Goal: Browse casually: Explore the website without a specific task or goal

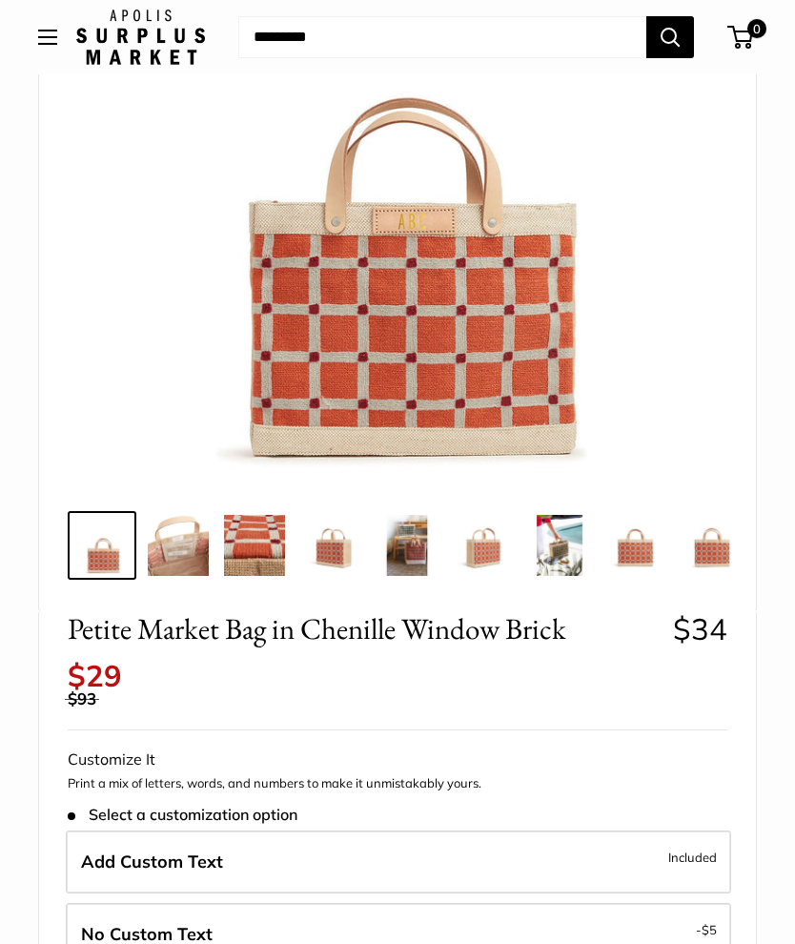
scroll to position [377, 0]
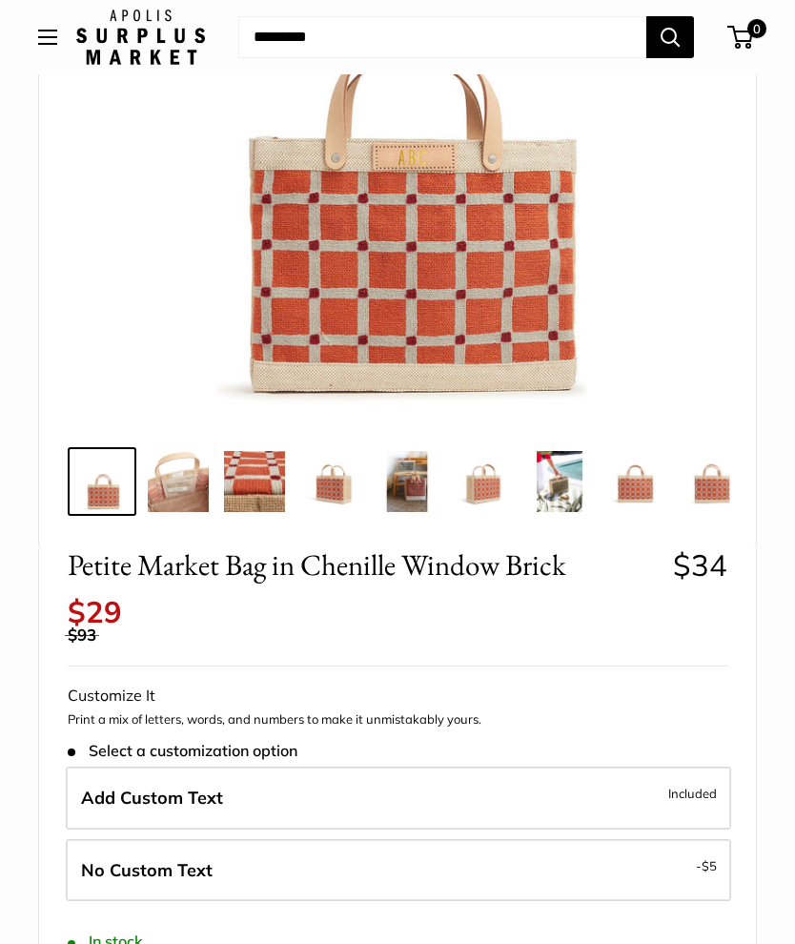
click at [175, 506] on img at bounding box center [178, 481] width 61 height 61
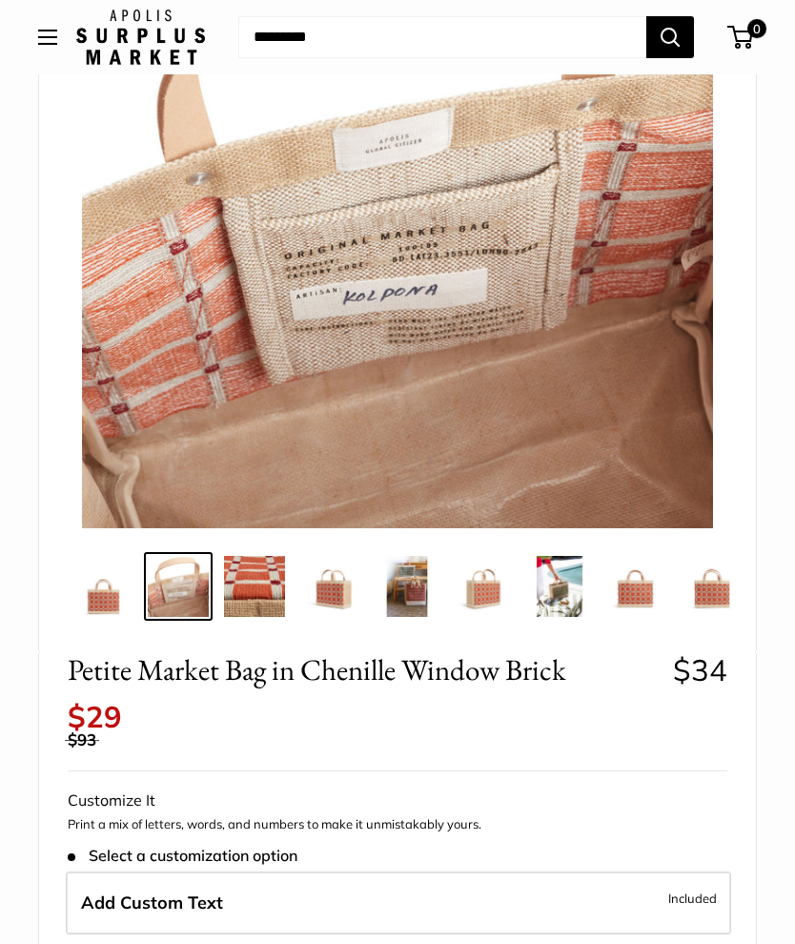
scroll to position [266, 0]
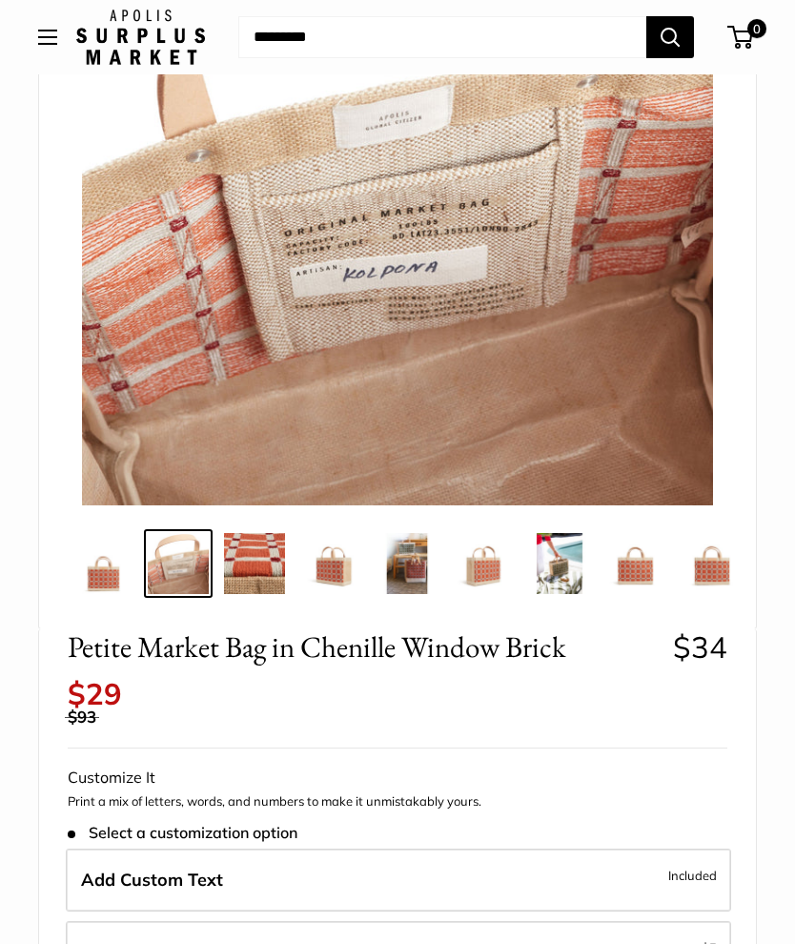
click at [365, 383] on img at bounding box center [397, 189] width 631 height 631
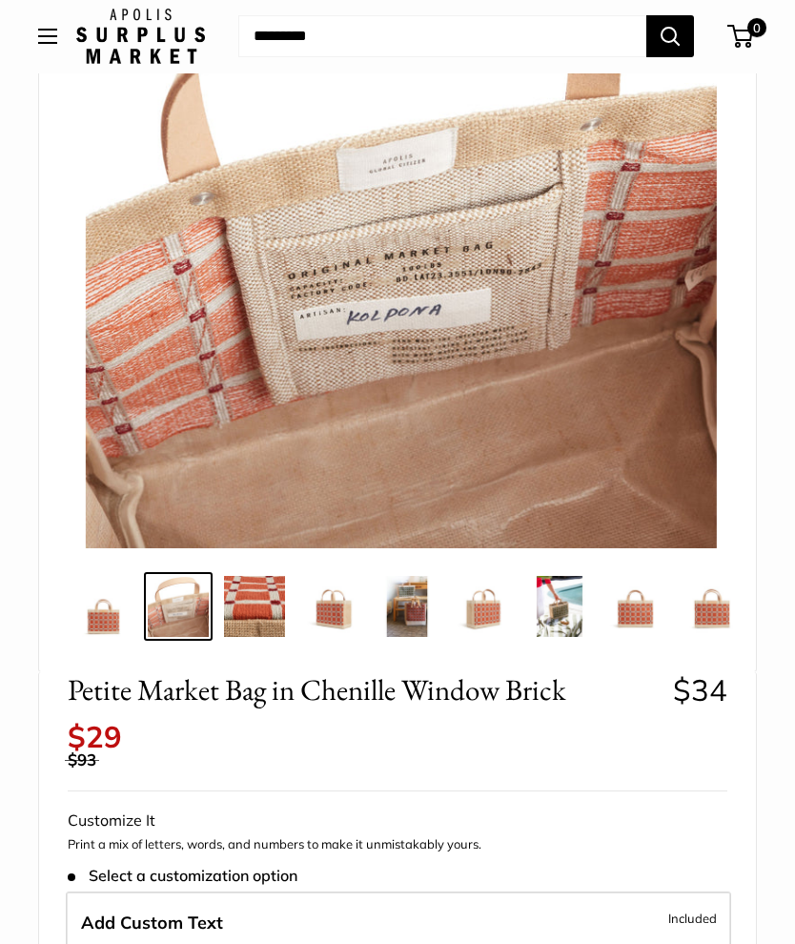
scroll to position [251, 0]
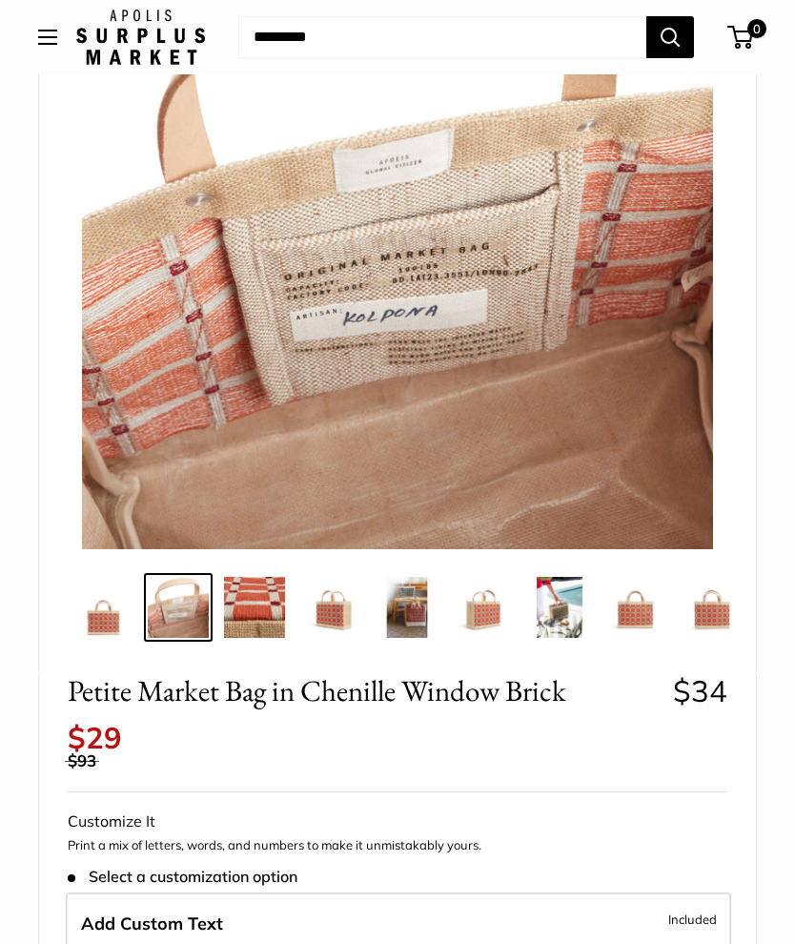
click at [269, 605] on img at bounding box center [254, 607] width 61 height 61
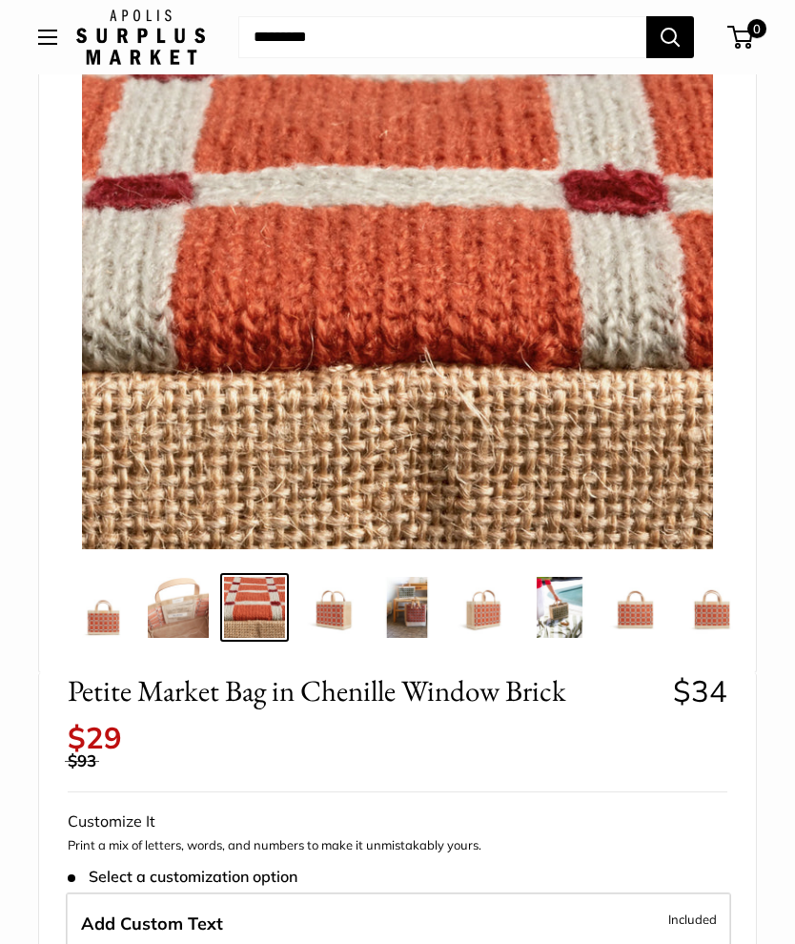
click at [337, 618] on img at bounding box center [330, 607] width 61 height 61
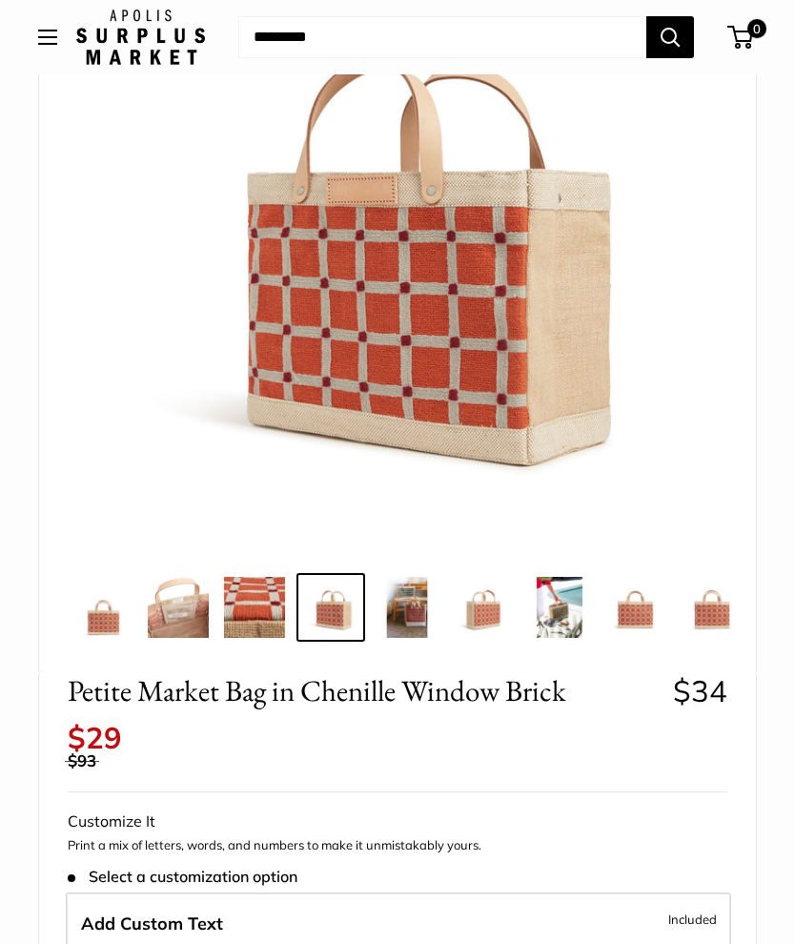
click at [412, 611] on img at bounding box center [407, 607] width 61 height 61
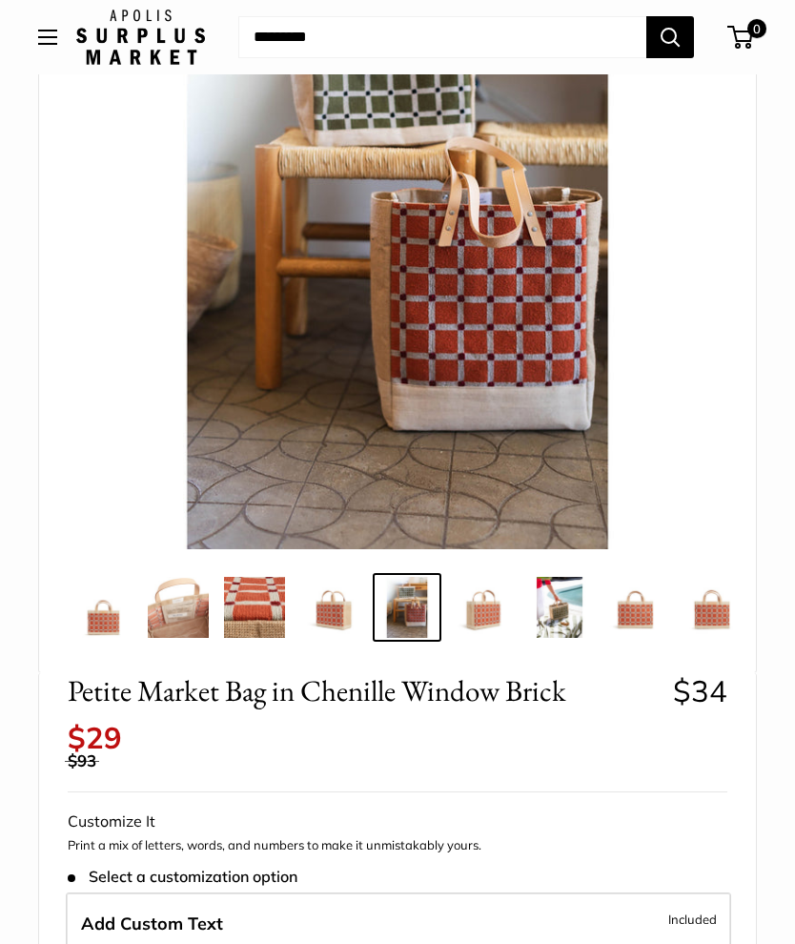
click at [482, 610] on img at bounding box center [483, 607] width 61 height 61
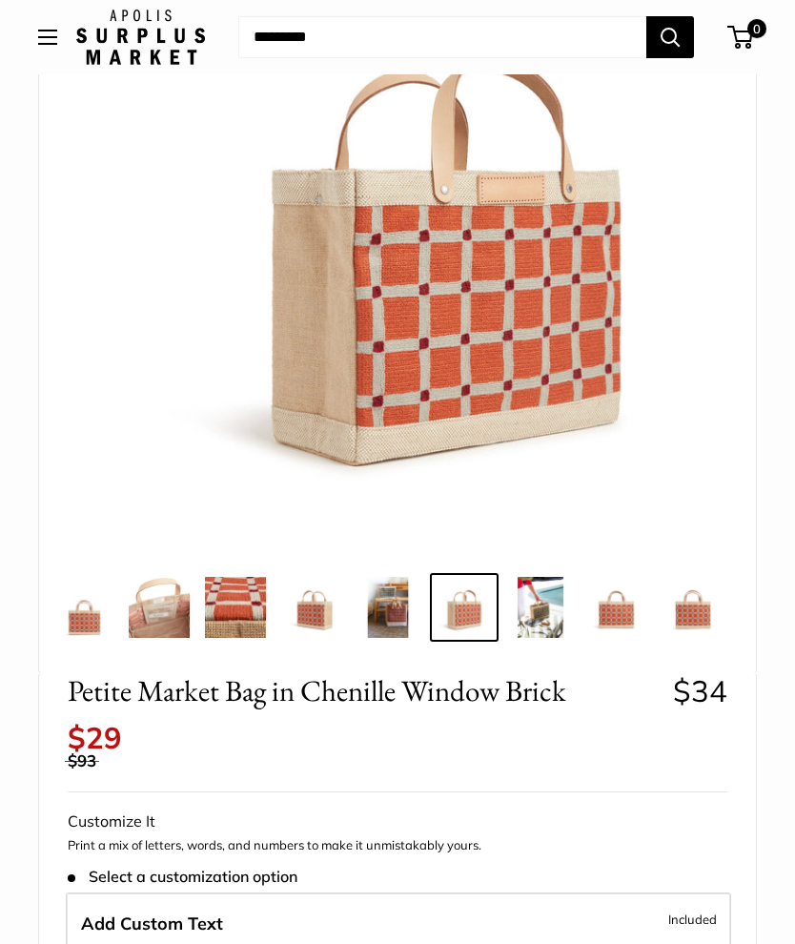
scroll to position [0, 19]
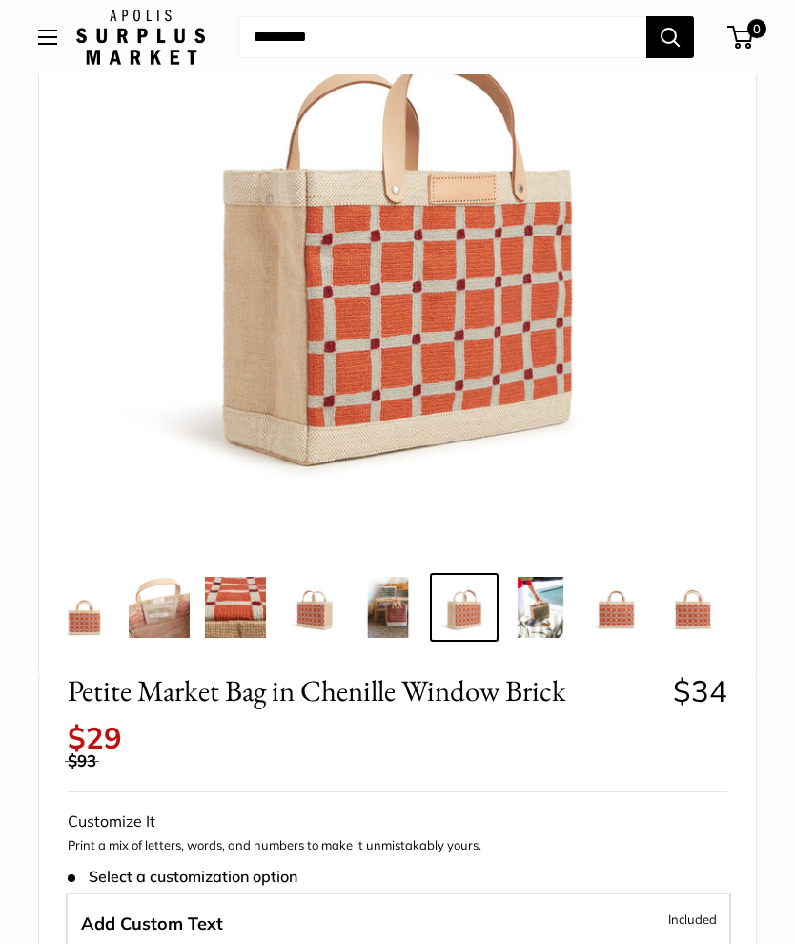
click at [538, 600] on img at bounding box center [540, 607] width 61 height 61
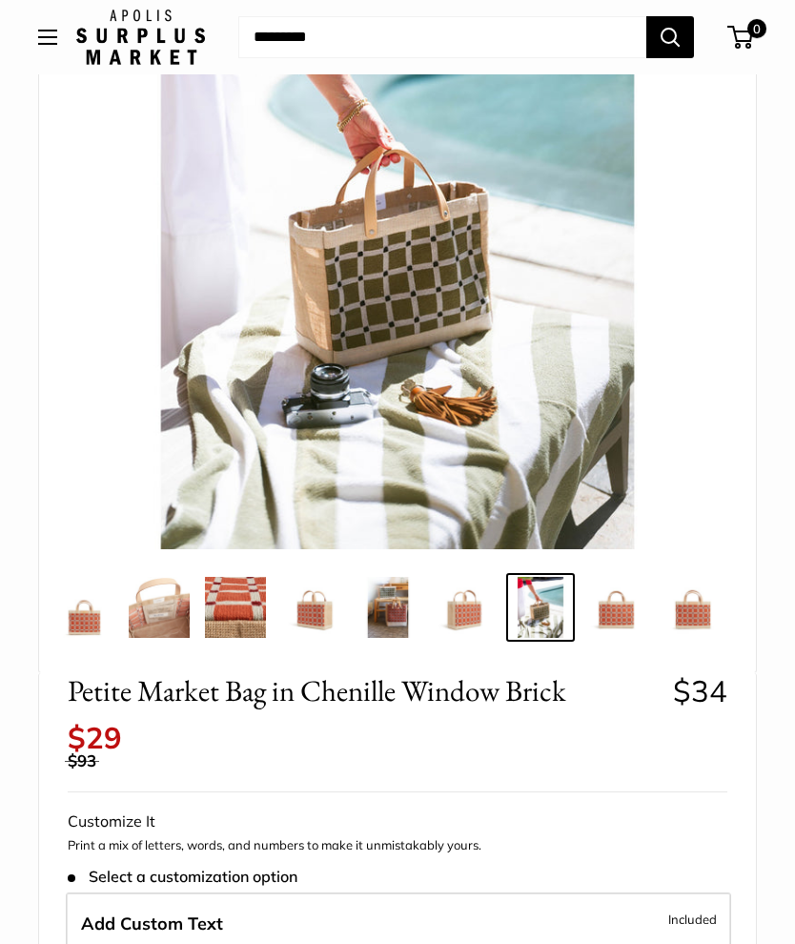
click at [608, 597] on img at bounding box center [616, 607] width 61 height 61
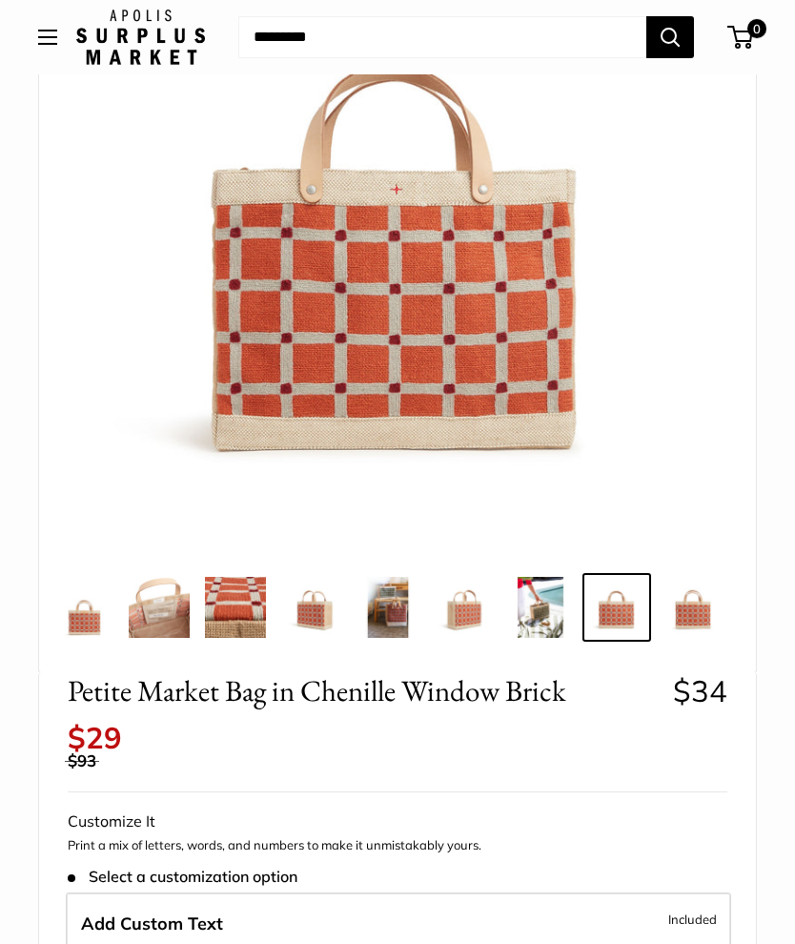
scroll to position [239, 0]
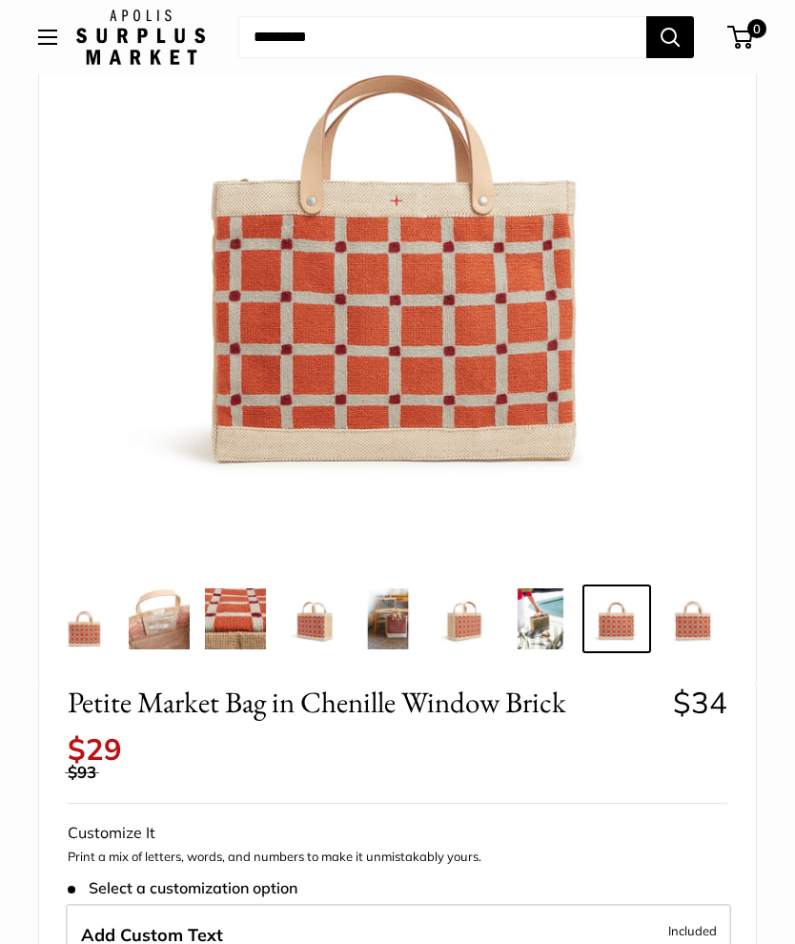
click at [407, 206] on img at bounding box center [397, 244] width 631 height 631
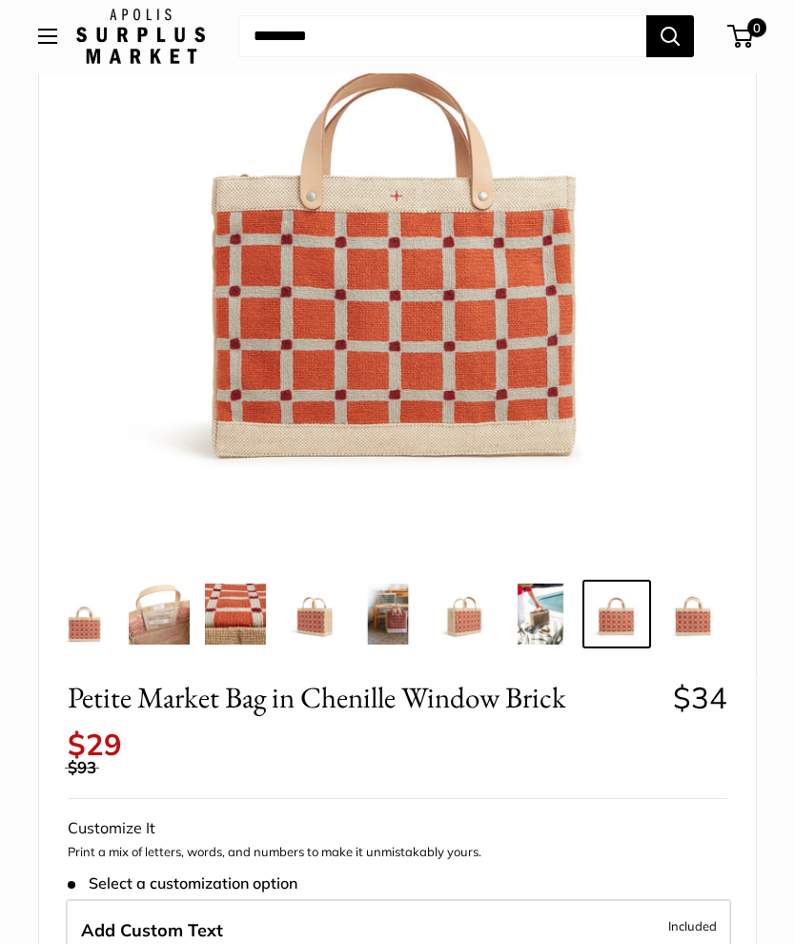
scroll to position [244, 0]
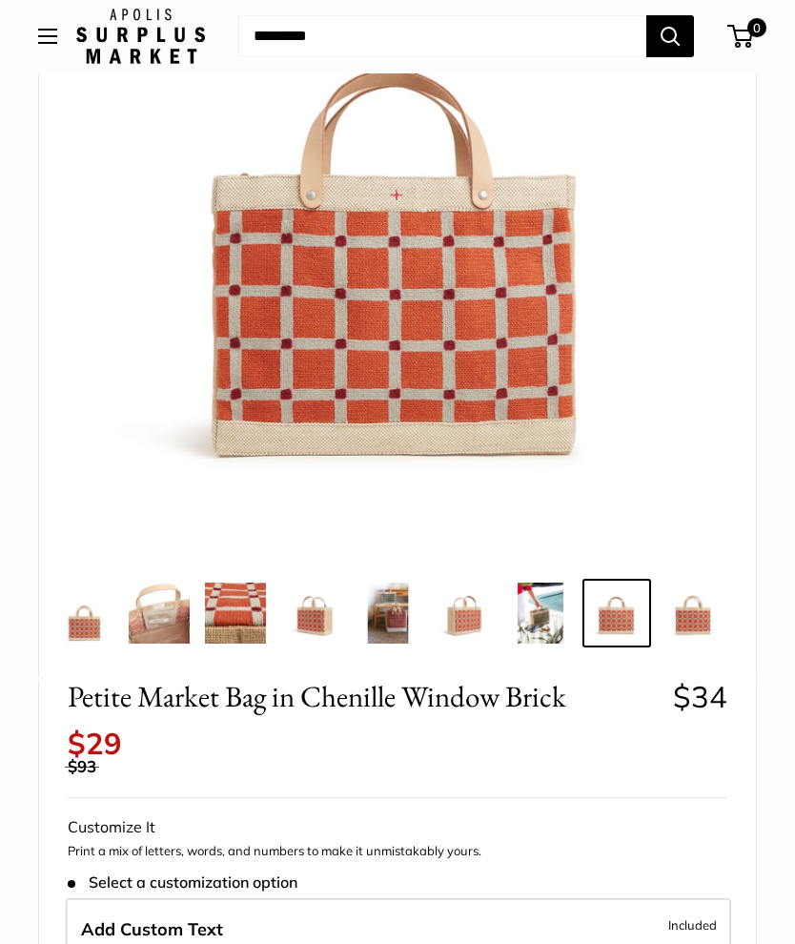
click at [699, 616] on img at bounding box center [693, 613] width 61 height 61
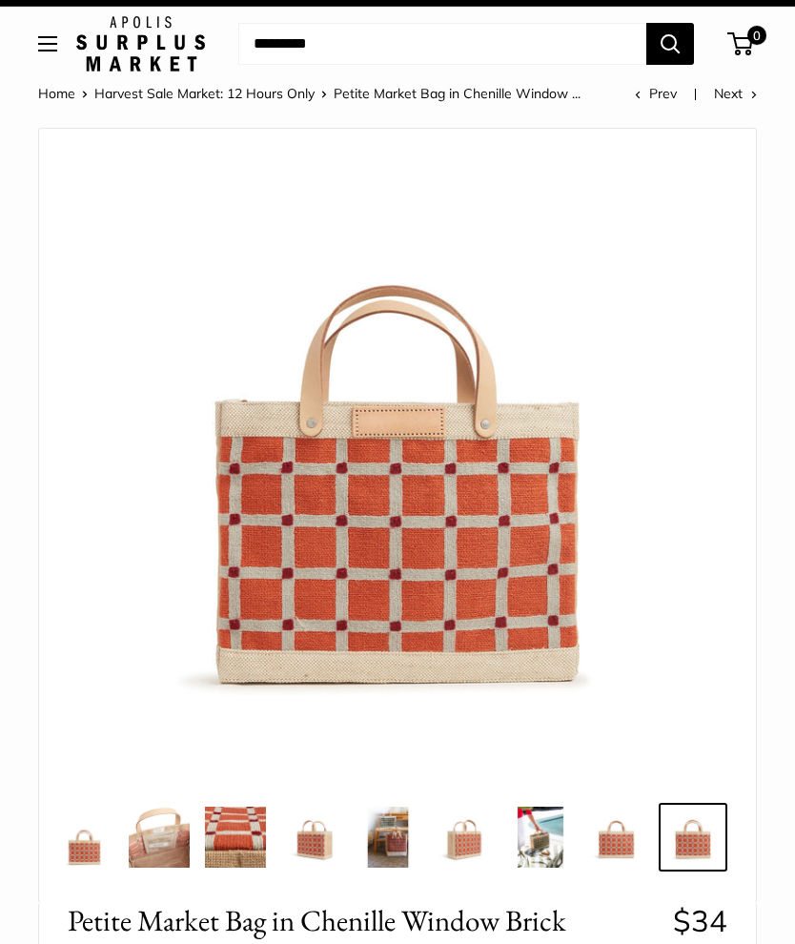
scroll to position [0, 0]
